Goal: Task Accomplishment & Management: Complete application form

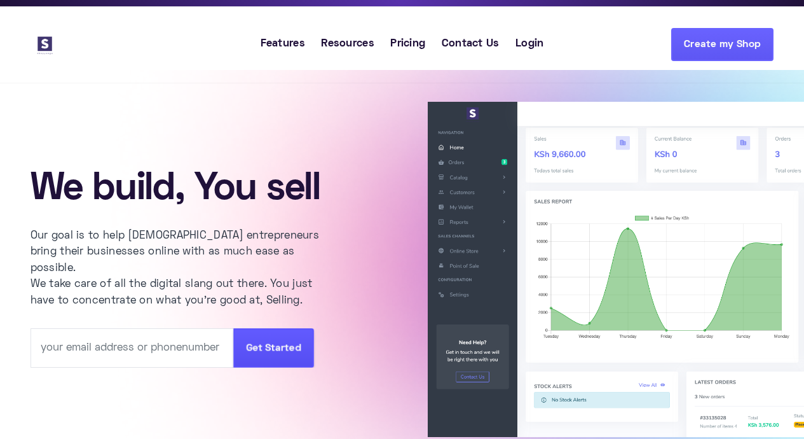
click at [711, 45] on link "Create my Shop" at bounding box center [722, 44] width 102 height 33
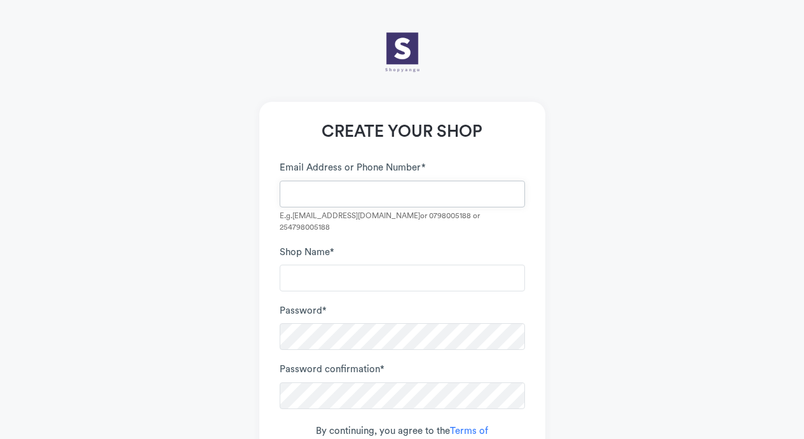
click at [330, 193] on input "Email Address or Phone Number *" at bounding box center [402, 194] width 245 height 27
type input "japstoremega@gmail.com"
click at [317, 264] on input "Shop Name *" at bounding box center [402, 277] width 245 height 27
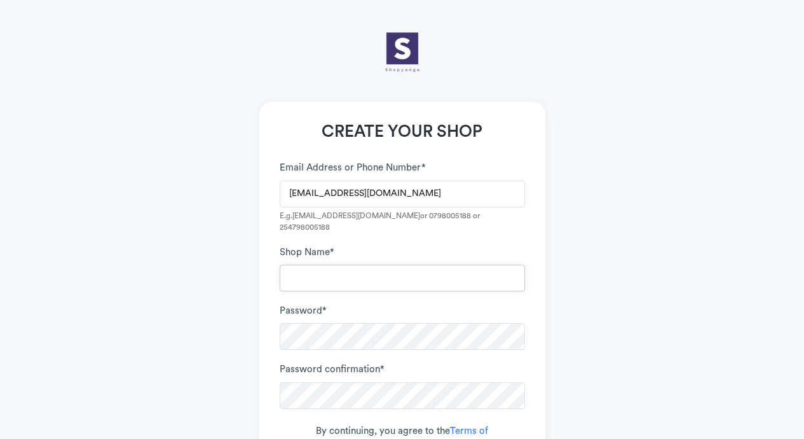
type input "Japstoremega"
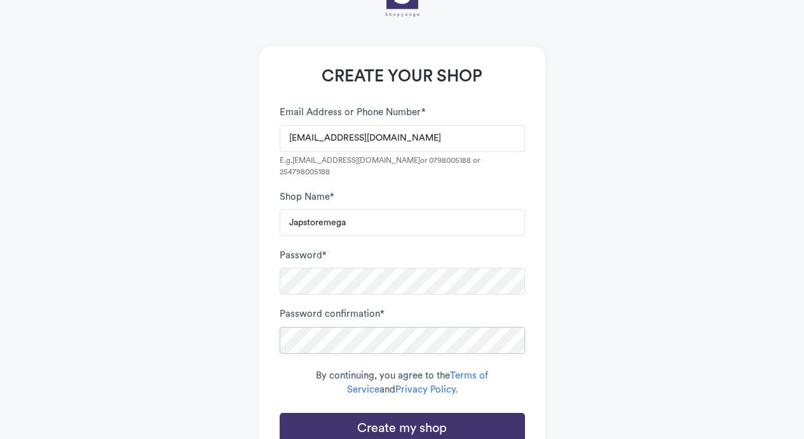
scroll to position [121, 0]
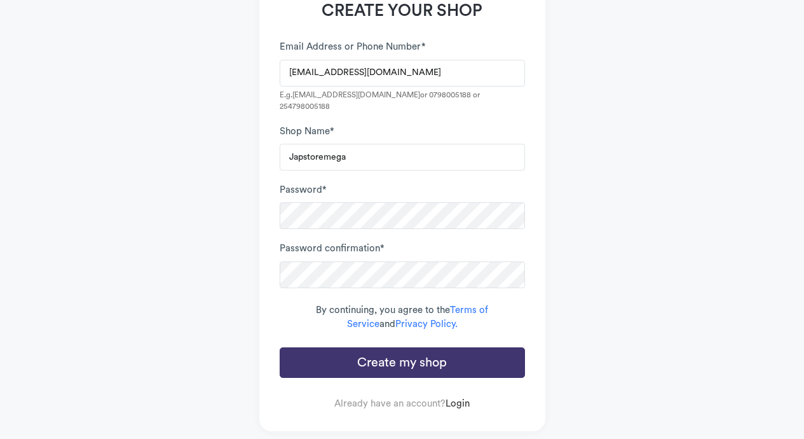
click at [411, 348] on button "Create my shop" at bounding box center [402, 362] width 245 height 31
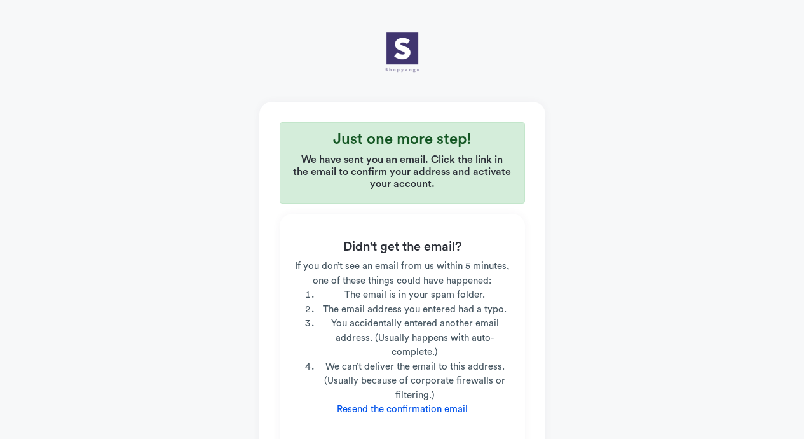
click at [390, 409] on link "Resend the confirmation email" at bounding box center [402, 409] width 131 height 10
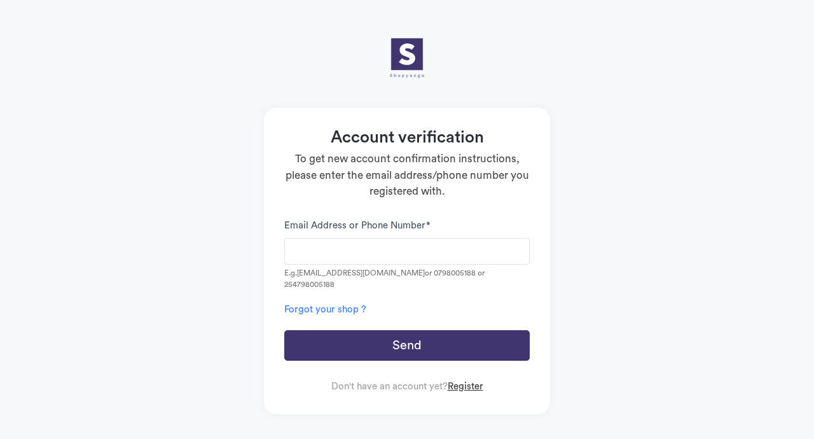
click at [470, 381] on link "Register" at bounding box center [466, 386] width 36 height 10
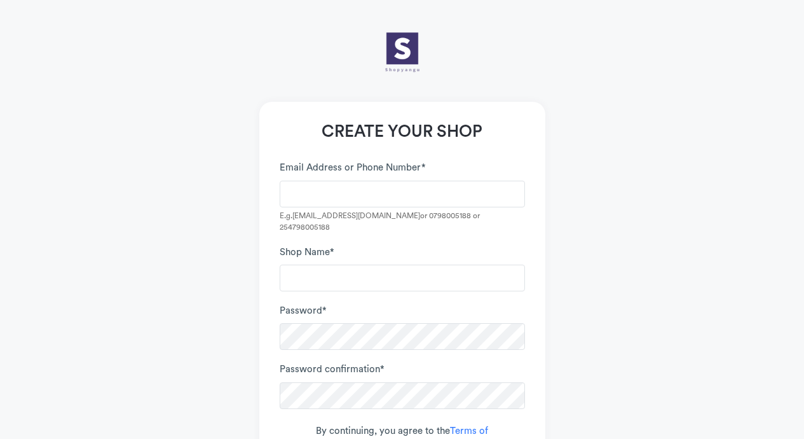
drag, startPoint x: 597, startPoint y: 376, endPoint x: 562, endPoint y: 147, distance: 232.2
click at [562, 147] on div "CREATE YOUR SHOP leave this field blank to prove your humanity Email Address or…" at bounding box center [402, 285] width 725 height 533
